Goal: Navigation & Orientation: Find specific page/section

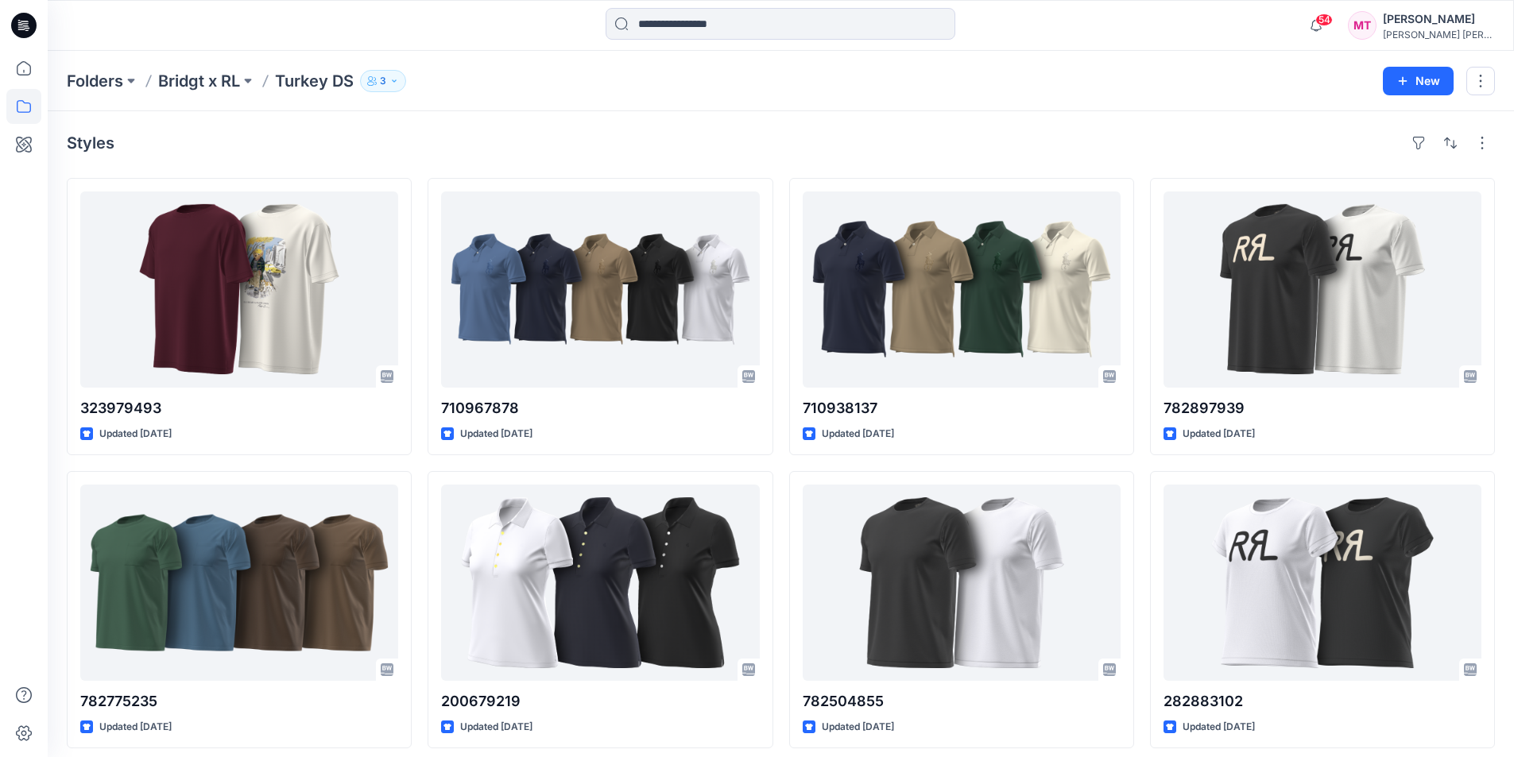
click at [551, 79] on div "Folders Bridgt x RL Turkey DS 3" at bounding box center [719, 81] width 1304 height 22
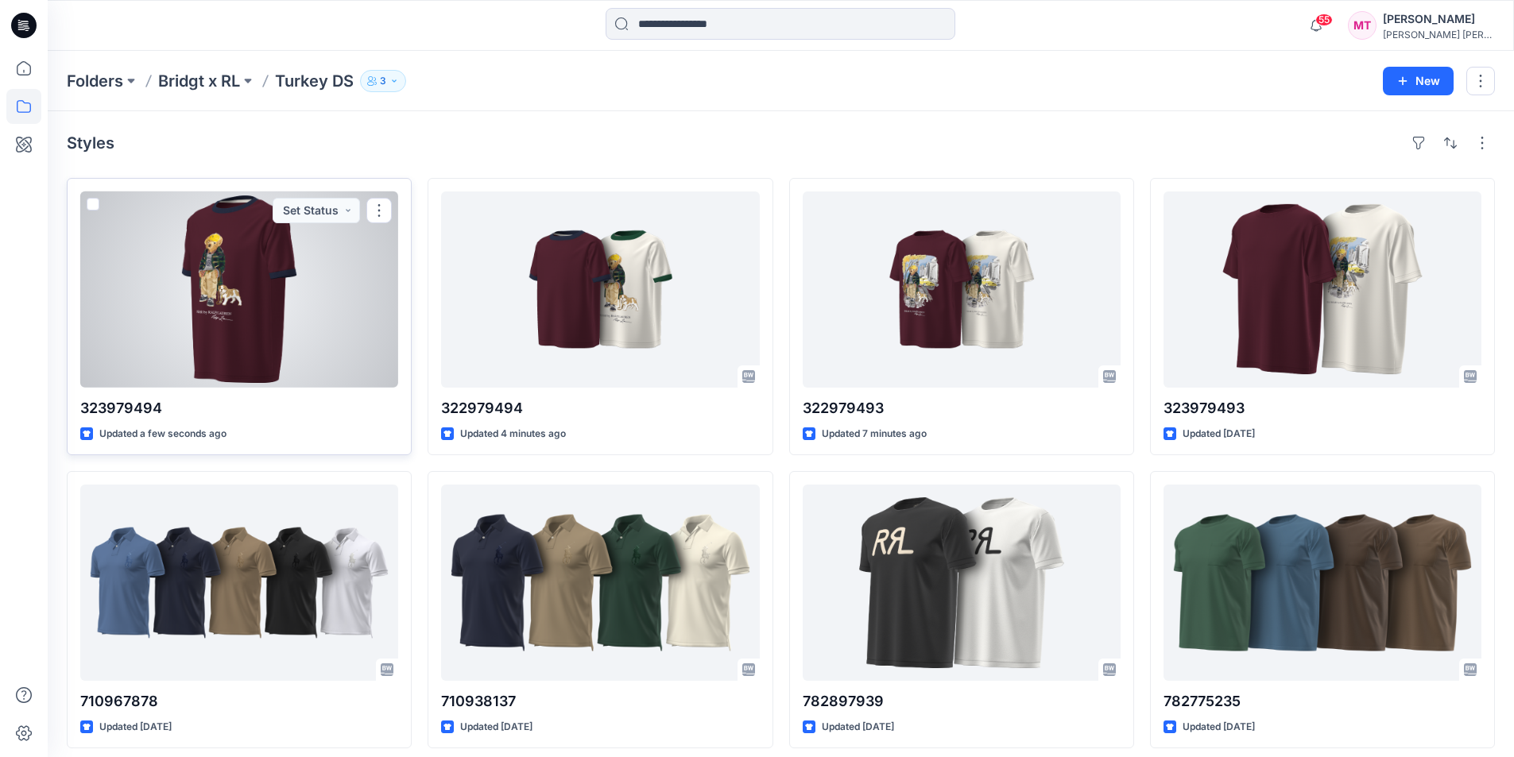
click at [288, 296] on div at bounding box center [239, 289] width 318 height 196
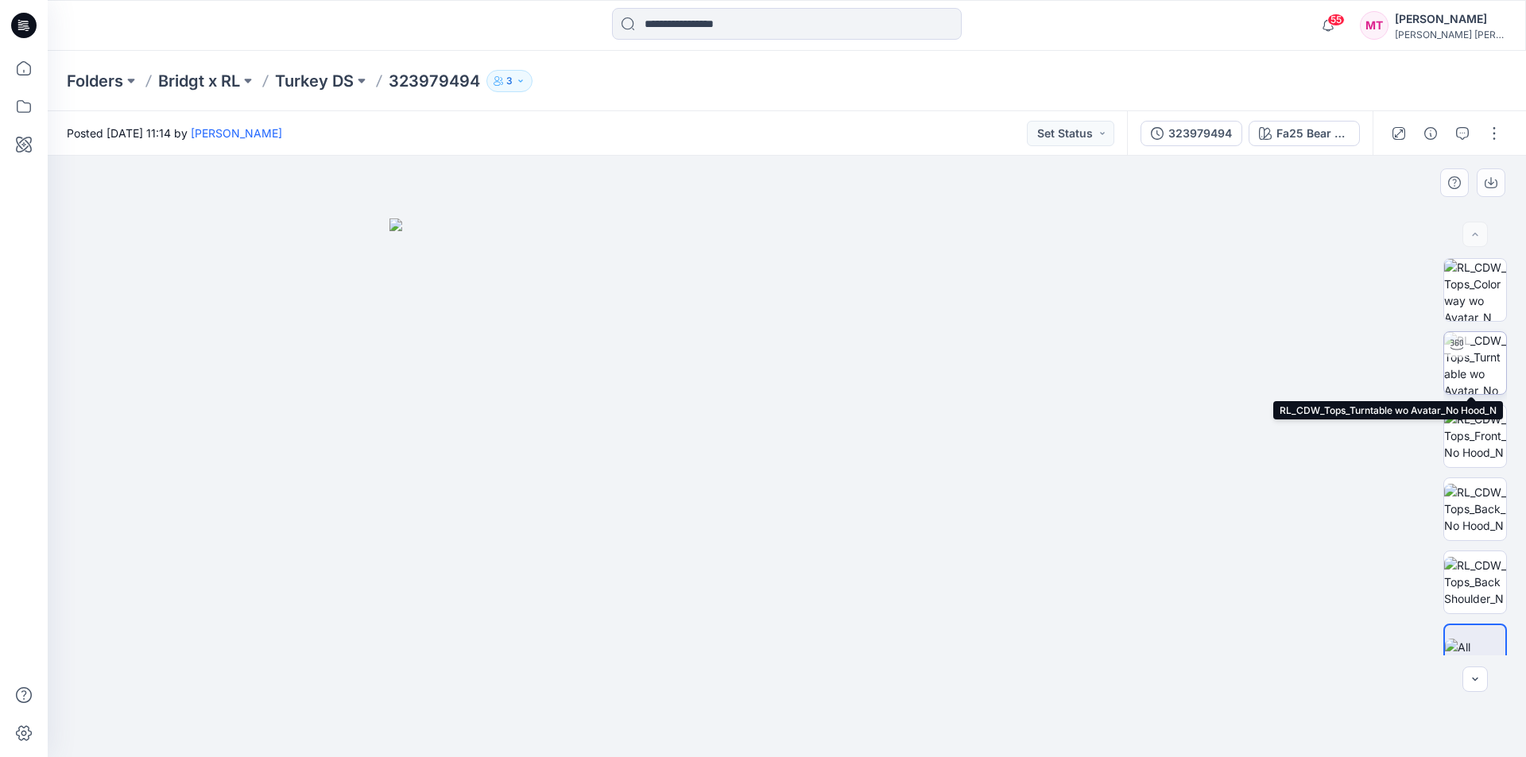
click at [1463, 371] on img at bounding box center [1475, 363] width 62 height 62
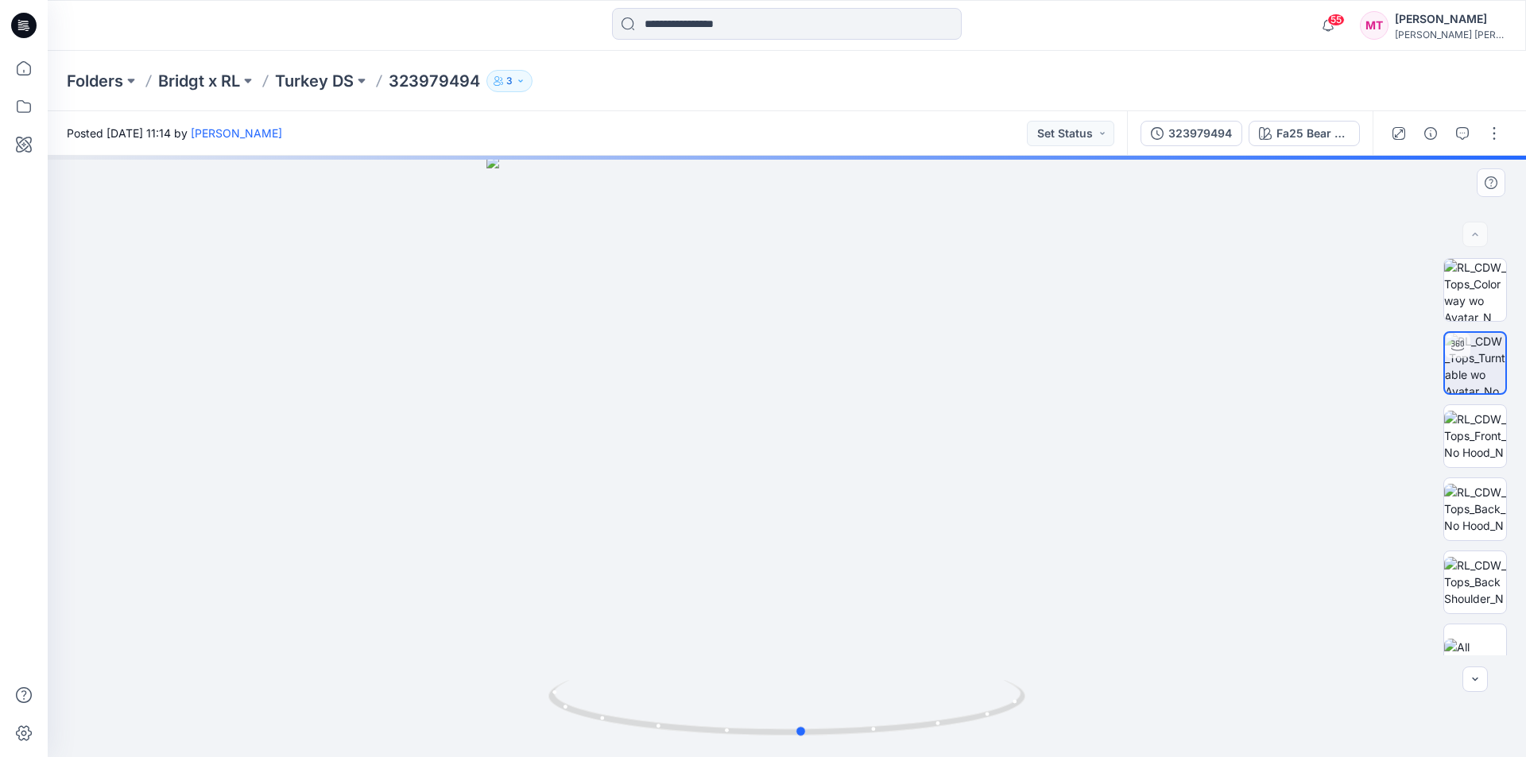
drag, startPoint x: 943, startPoint y: 586, endPoint x: 963, endPoint y: 604, distance: 27.0
click at [963, 604] on div at bounding box center [787, 456] width 1478 height 601
drag, startPoint x: 820, startPoint y: 319, endPoint x: 822, endPoint y: 543, distance: 224.1
click at [822, 543] on img at bounding box center [786, 415] width 1220 height 684
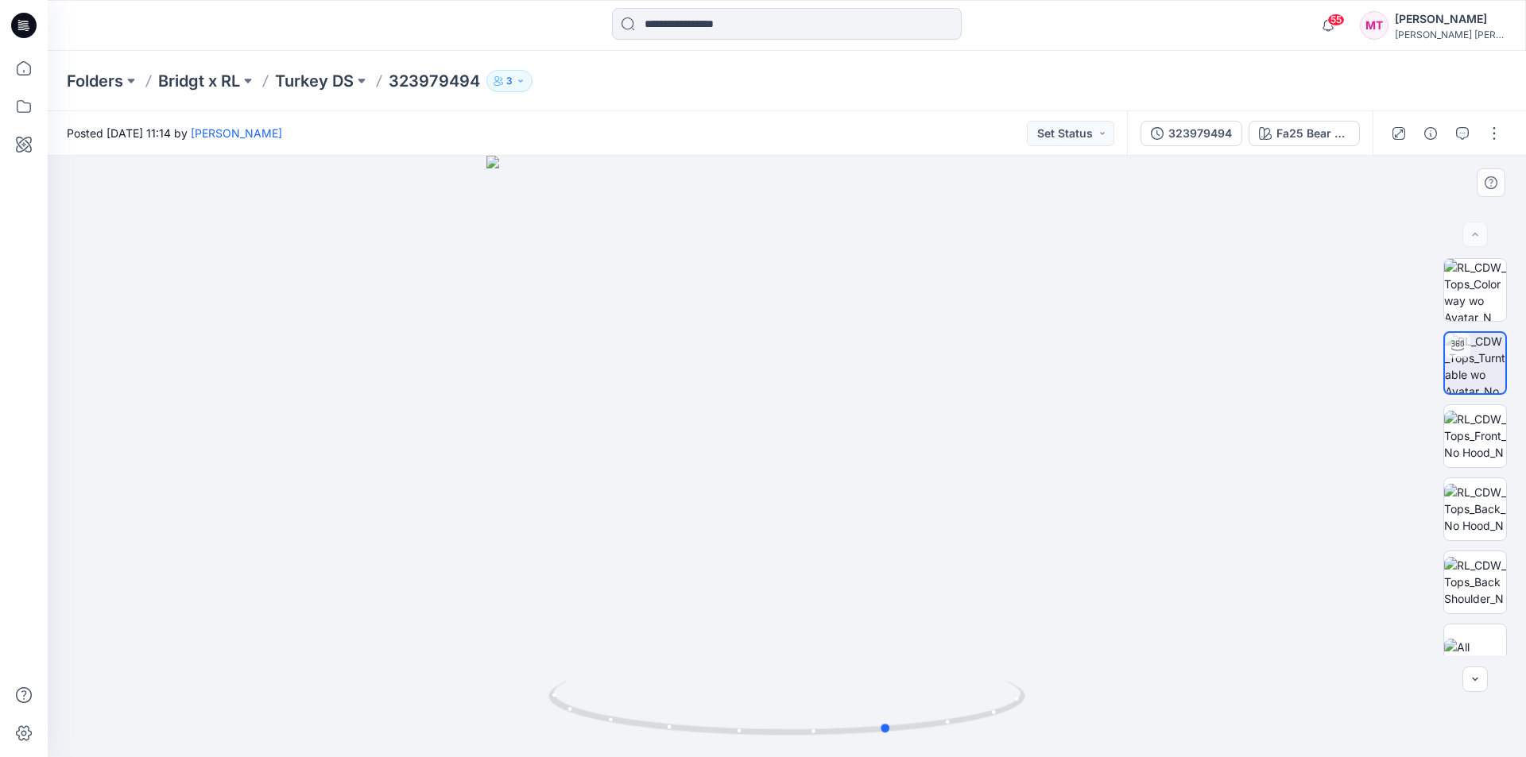
drag, startPoint x: 989, startPoint y: 551, endPoint x: 1087, endPoint y: 582, distance: 102.8
click at [1087, 582] on div at bounding box center [787, 456] width 1478 height 601
click at [345, 83] on p "Turkey DS" at bounding box center [314, 81] width 79 height 22
